Goal: Navigation & Orientation: Go to known website

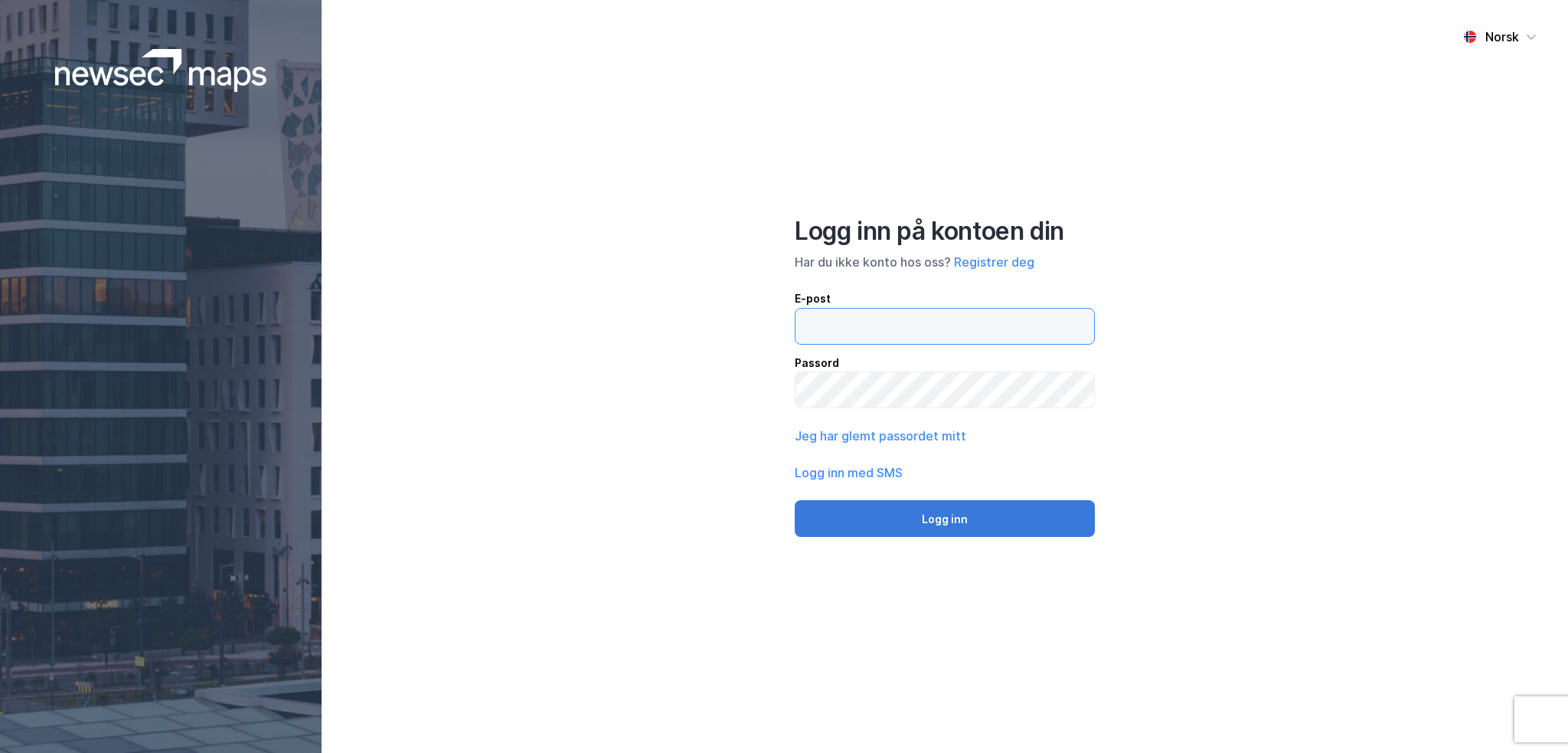
type input "[EMAIL_ADDRESS][PERSON_NAME][DOMAIN_NAME]"
click at [910, 507] on button "Logg inn" at bounding box center [945, 518] width 300 height 37
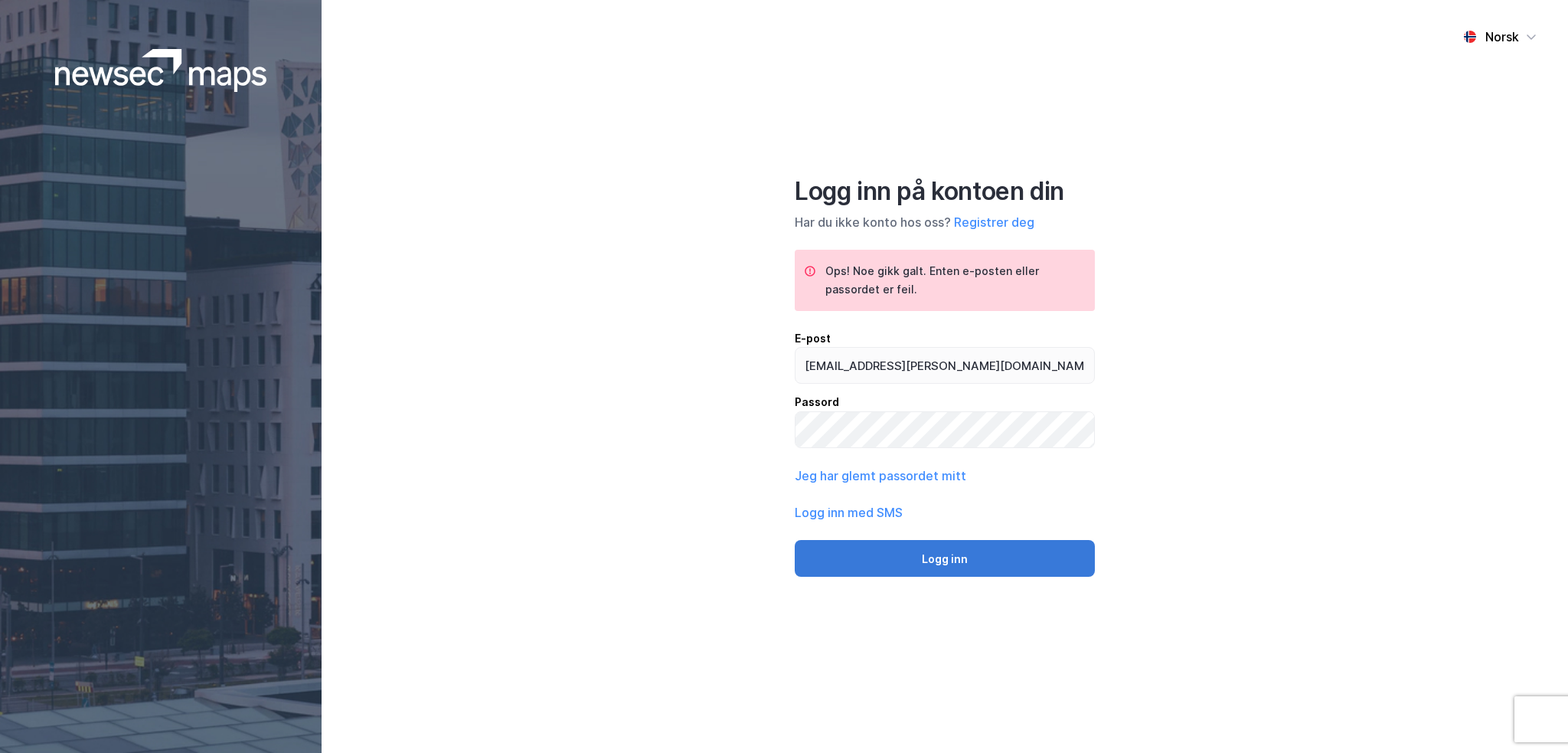
click at [915, 550] on button "Logg inn" at bounding box center [945, 558] width 300 height 37
